Goal: Task Accomplishment & Management: Manage account settings

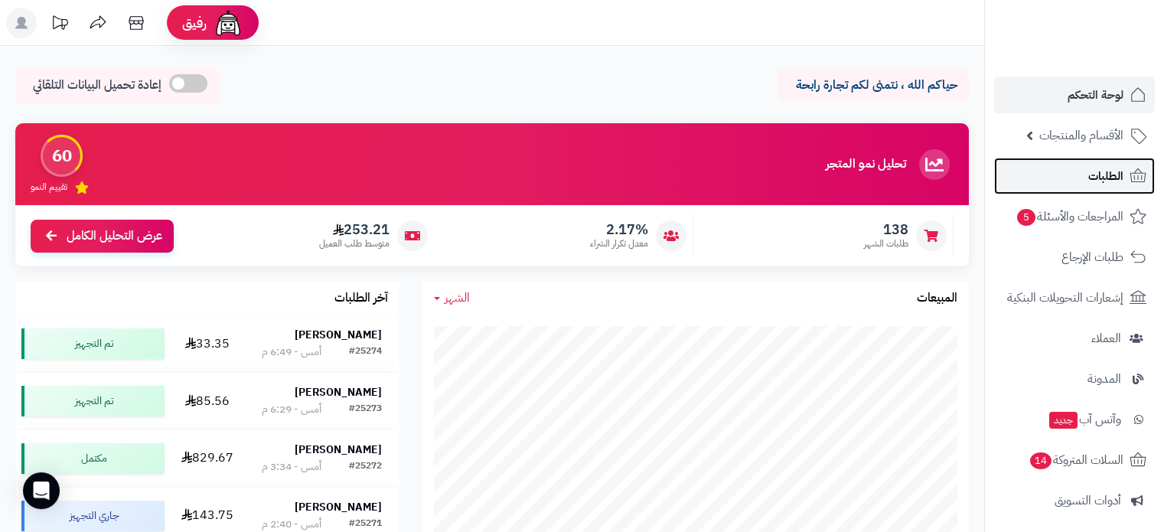
click at [1083, 177] on link "الطلبات" at bounding box center [1074, 176] width 161 height 37
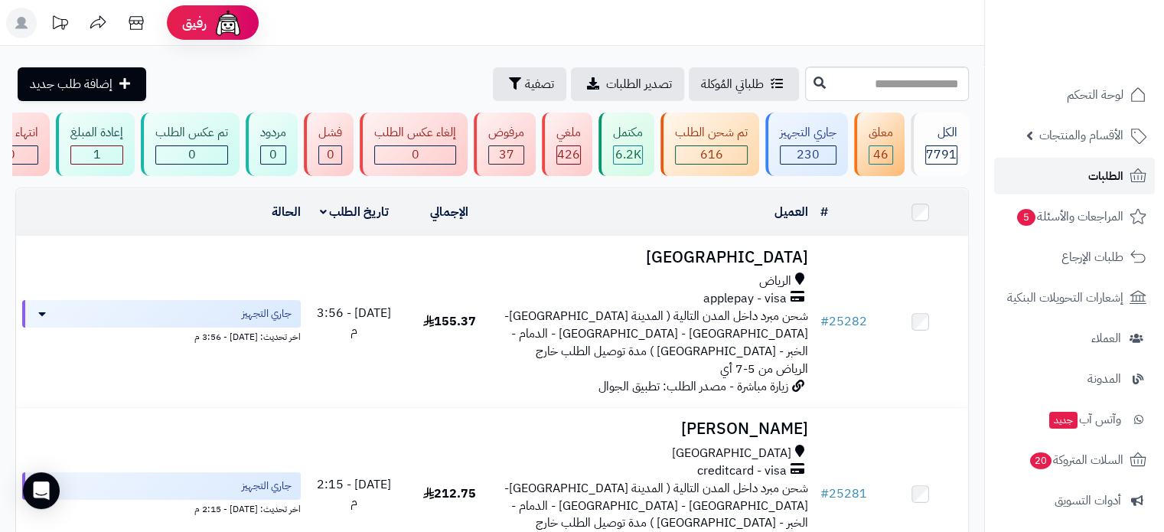
click at [1105, 179] on span "الطلبات" at bounding box center [1105, 175] width 35 height 21
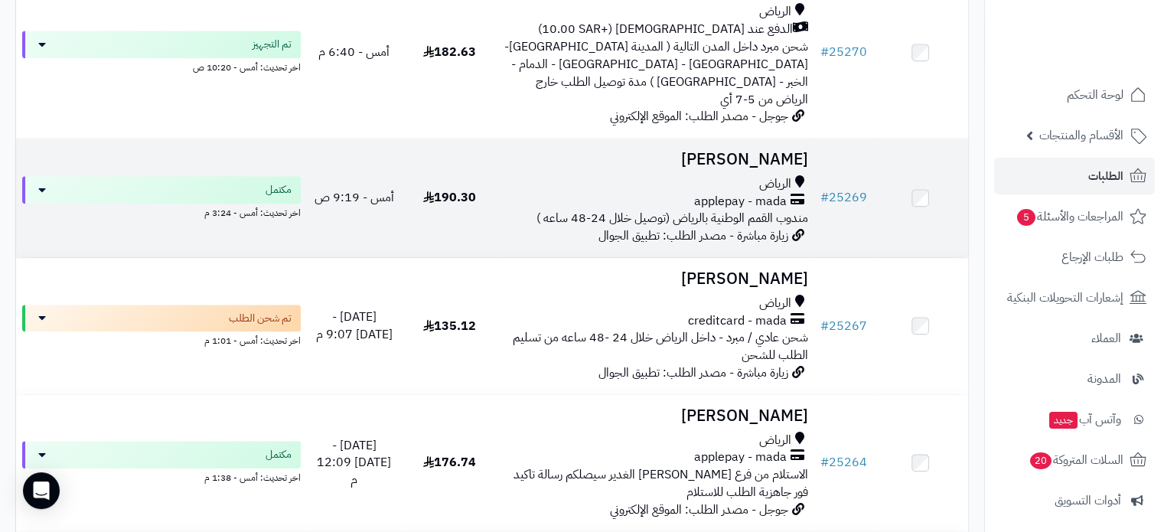
scroll to position [1683, 0]
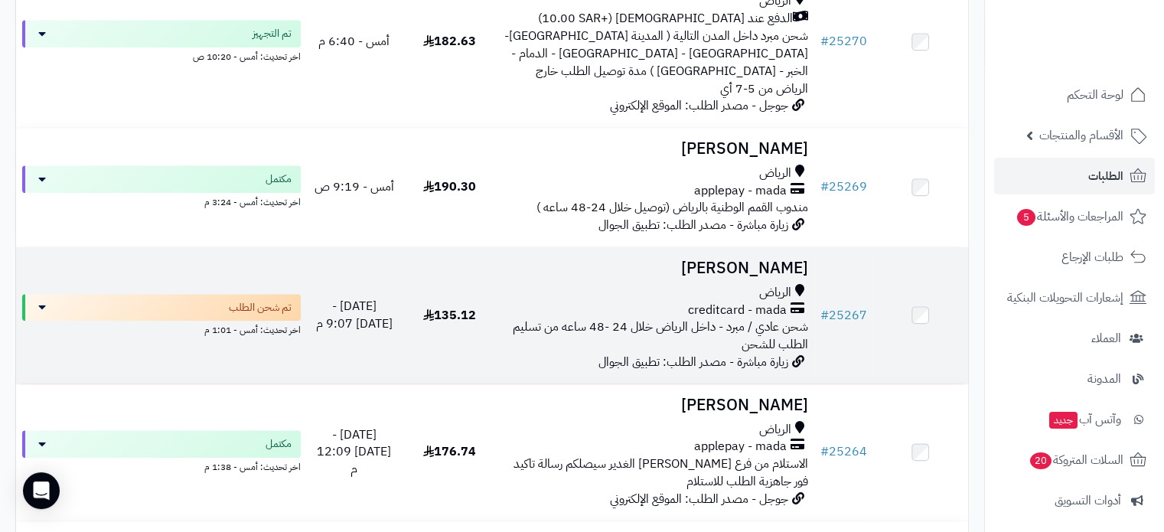
click at [744, 259] on h3 "[PERSON_NAME]" at bounding box center [655, 268] width 304 height 18
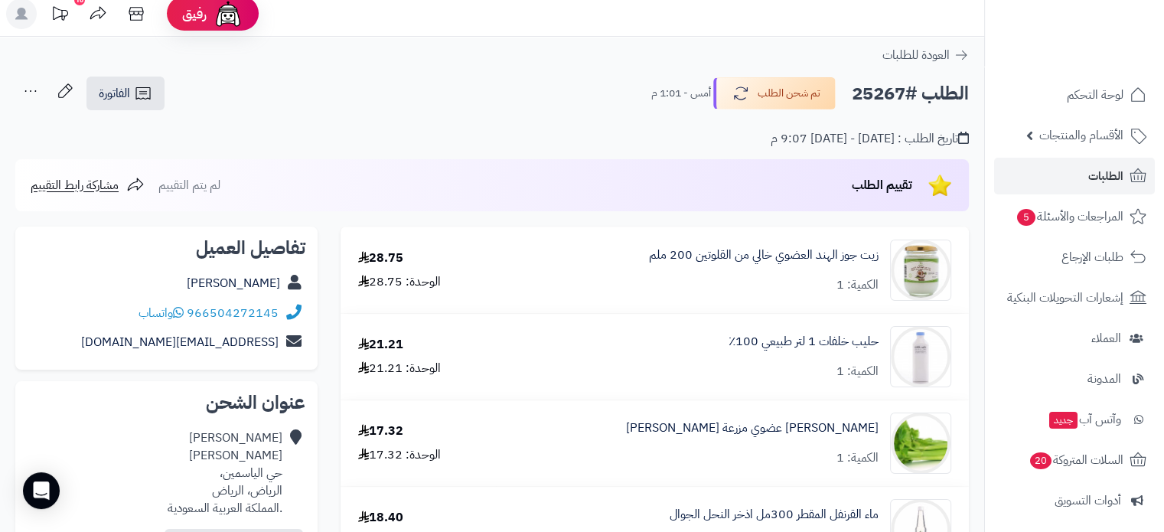
scroll to position [76, 0]
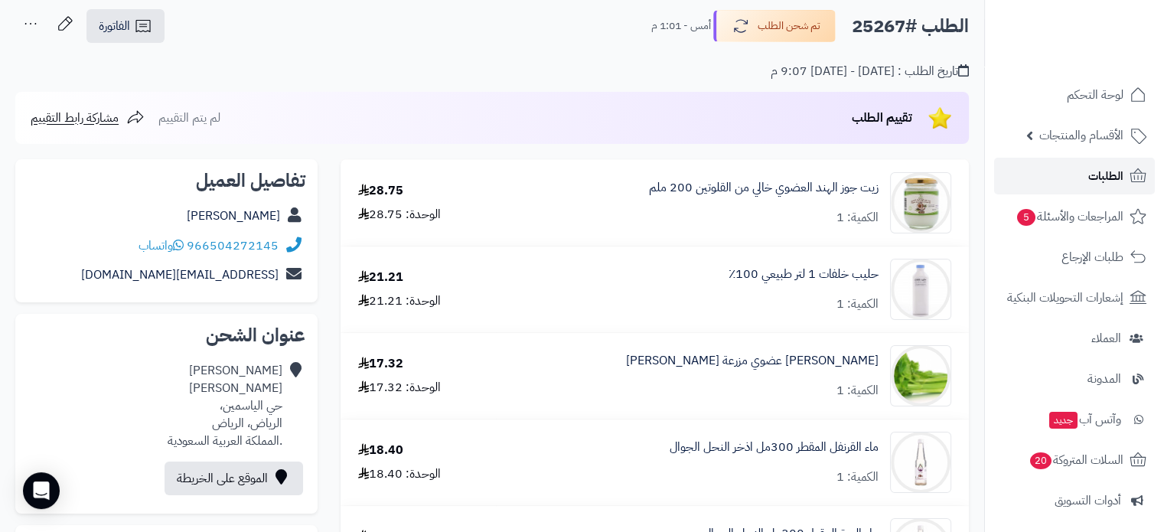
click at [1099, 177] on span "الطلبات" at bounding box center [1105, 175] width 35 height 21
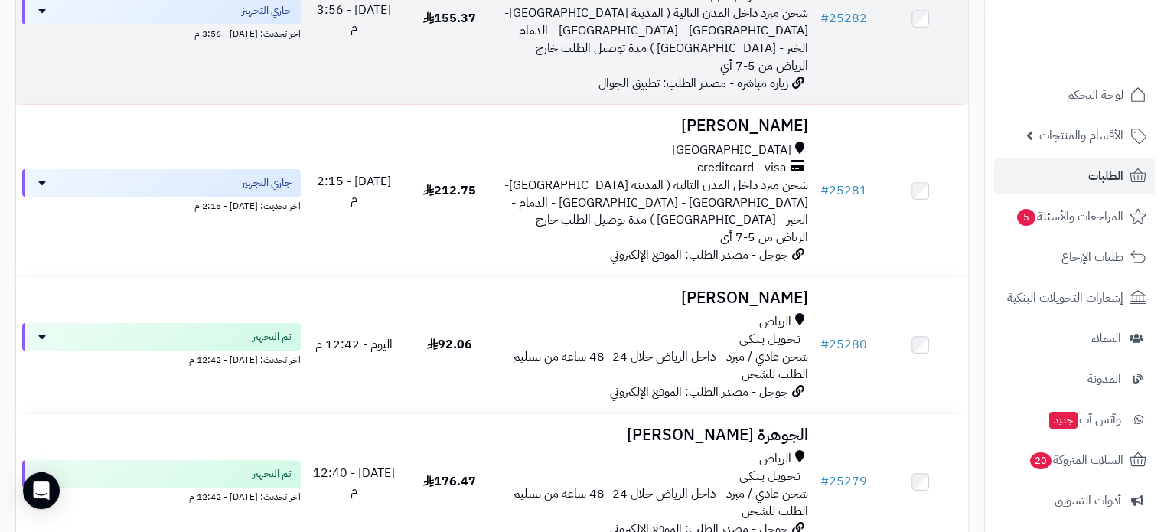
scroll to position [306, 0]
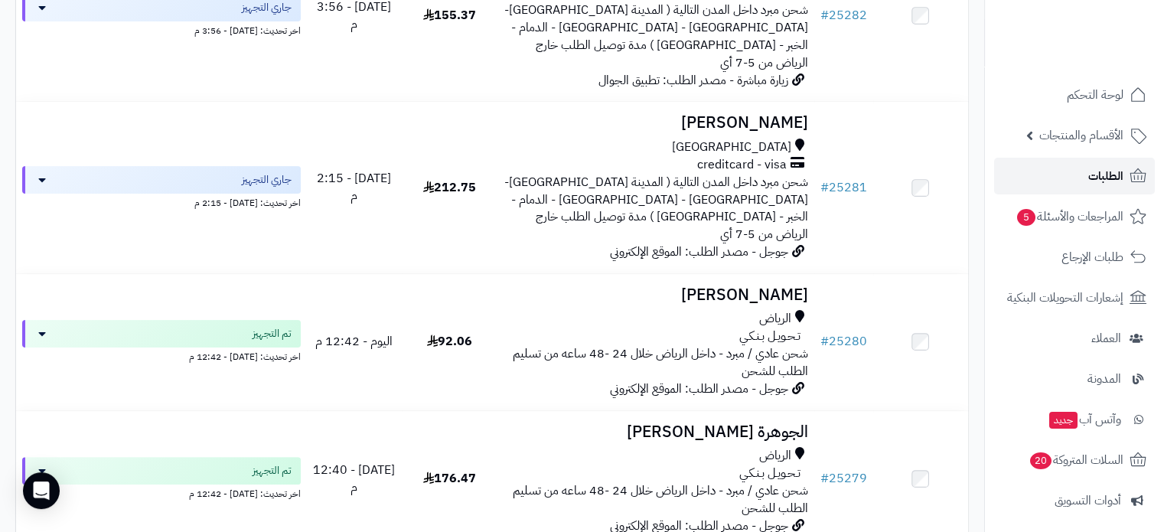
click at [1099, 177] on span "الطلبات" at bounding box center [1105, 175] width 35 height 21
